Goal: Find specific page/section: Find specific page/section

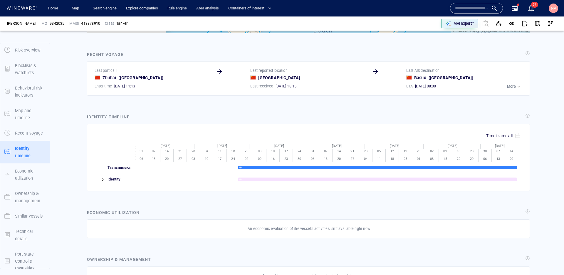
scroll to position [3266, 0]
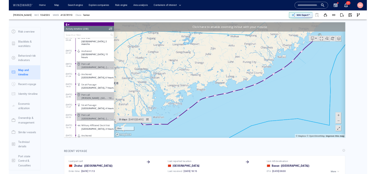
scroll to position [2059, 0]
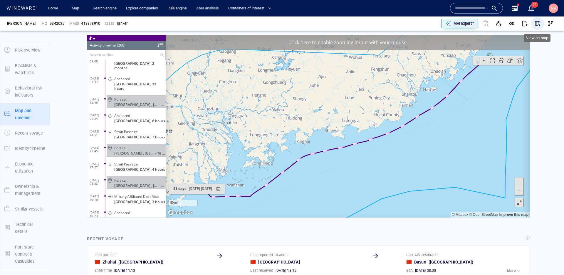
click at [538, 25] on span "button" at bounding box center [538, 24] width 6 height 6
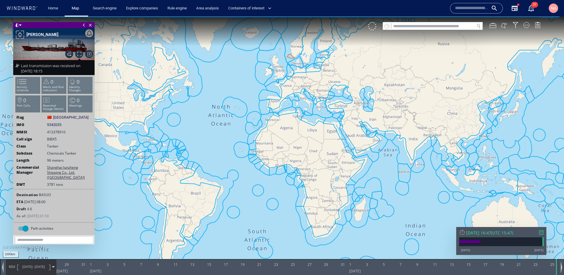
click at [59, 131] on span "413378910" at bounding box center [56, 131] width 19 height 5
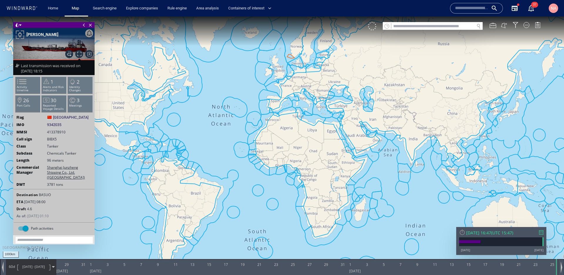
drag, startPoint x: 70, startPoint y: 131, endPoint x: 66, endPoint y: 131, distance: 3.8
click at [67, 131] on div at bounding box center [69, 131] width 4 height 4
click at [57, 128] on ww-ship-dashboard-identity "Flag China China IMO 9342035 9342035 MMSI 413378910 Call sign BIBX5 Class Tanke…" at bounding box center [54, 168] width 81 height 107
click at [57, 127] on span "9342035" at bounding box center [54, 124] width 14 height 5
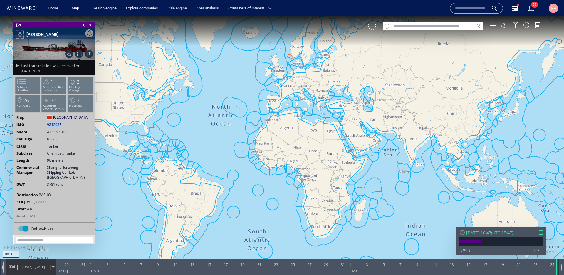
click at [57, 127] on span "9342035" at bounding box center [54, 124] width 14 height 5
copy span "9342035"
click at [425, 25] on input "text" at bounding box center [433, 26] width 83 height 8
paste input "*******"
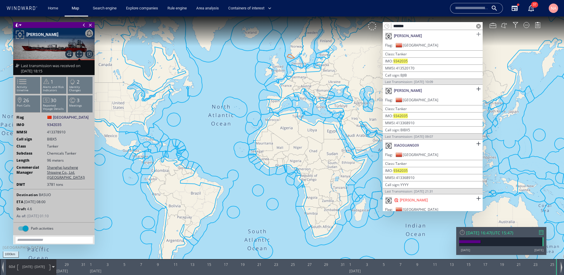
type input "*******"
click at [475, 34] on span at bounding box center [478, 34] width 7 height 7
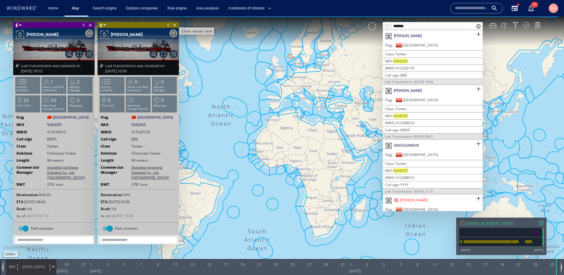
click at [177, 25] on span "Close vessel card" at bounding box center [175, 25] width 6 height 6
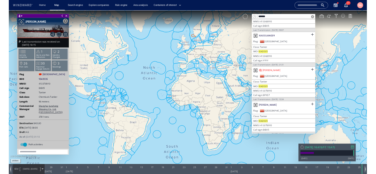
scroll to position [93, 0]
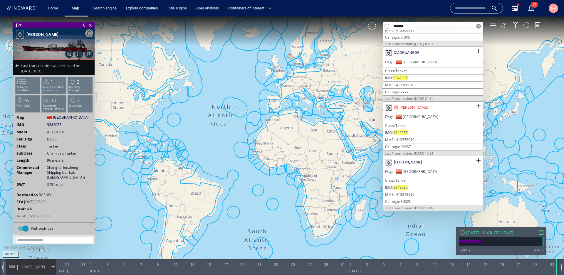
click at [477, 106] on span at bounding box center [478, 105] width 7 height 7
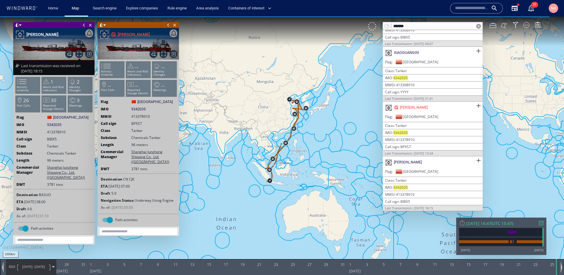
click at [477, 27] on span at bounding box center [479, 26] width 5 height 5
